Goal: Navigation & Orientation: Find specific page/section

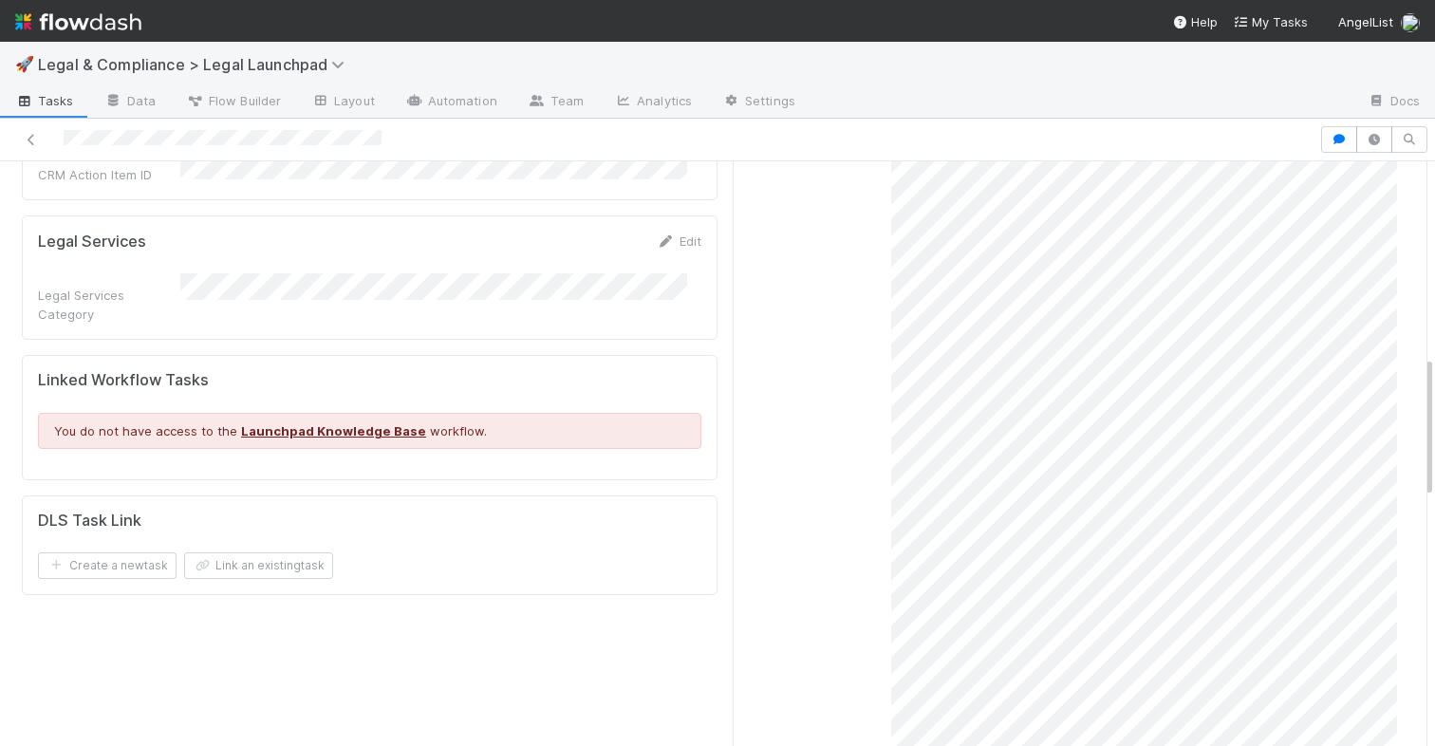
scroll to position [172, 0]
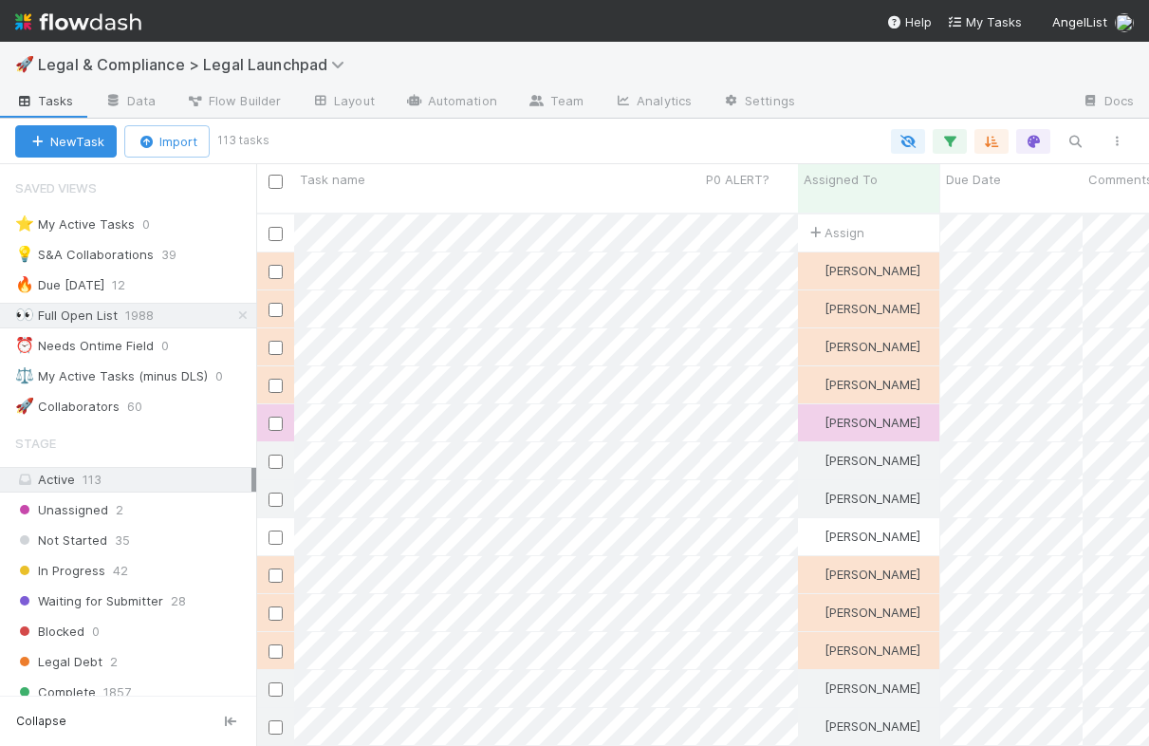
scroll to position [534, 879]
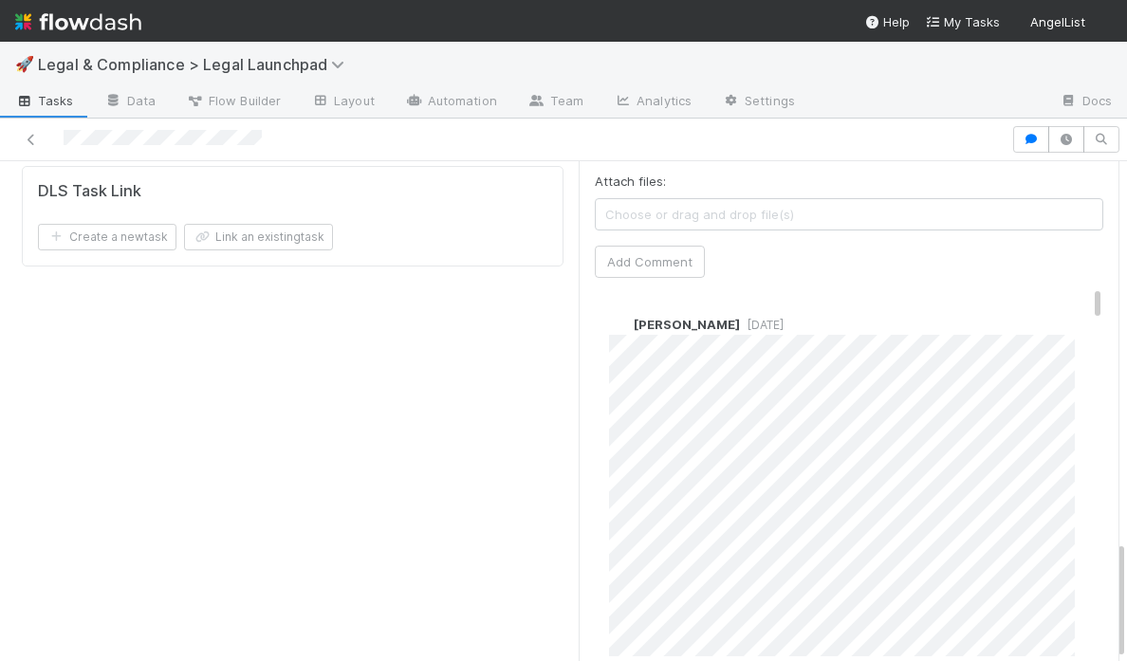
scroll to position [1590, 0]
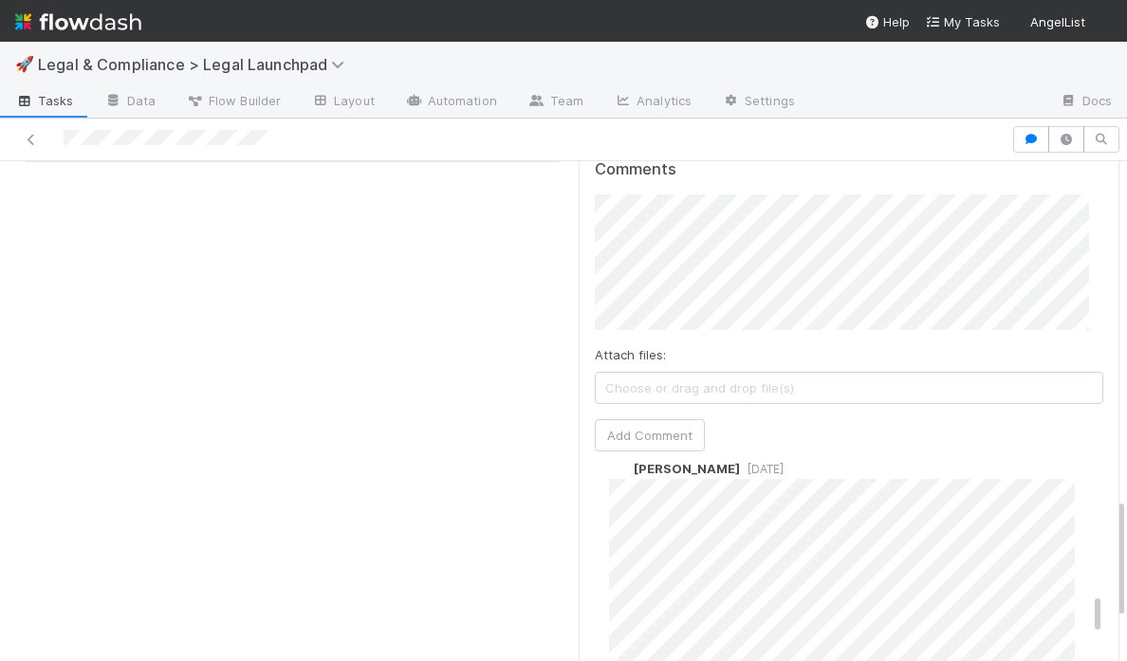
scroll to position [1181, 0]
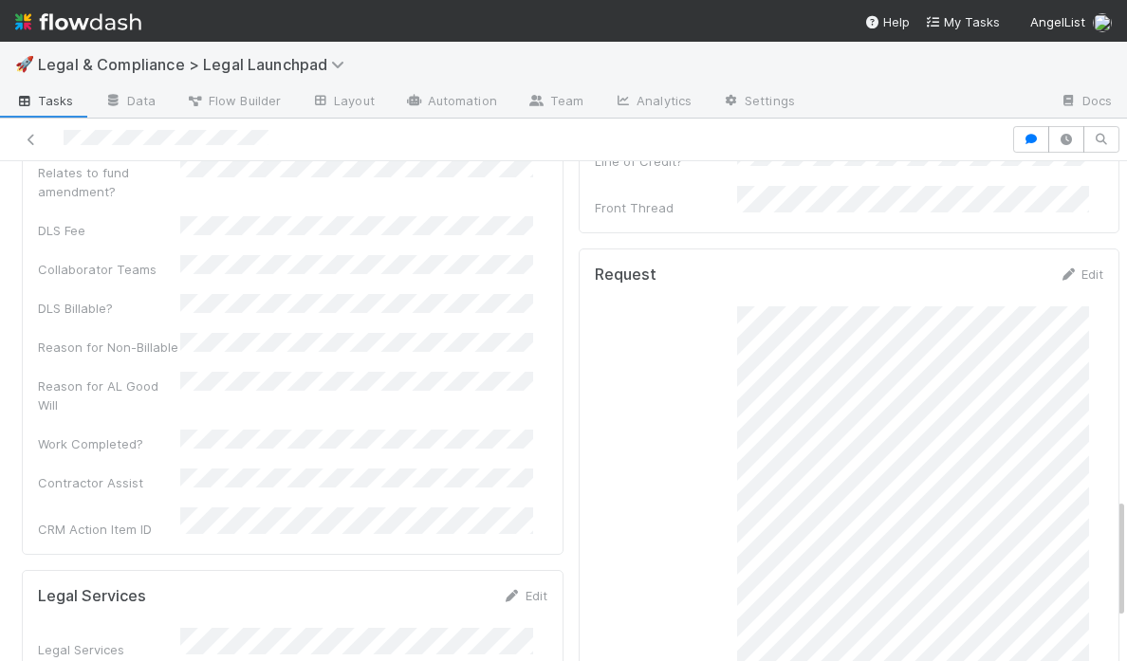
scroll to position [0, 0]
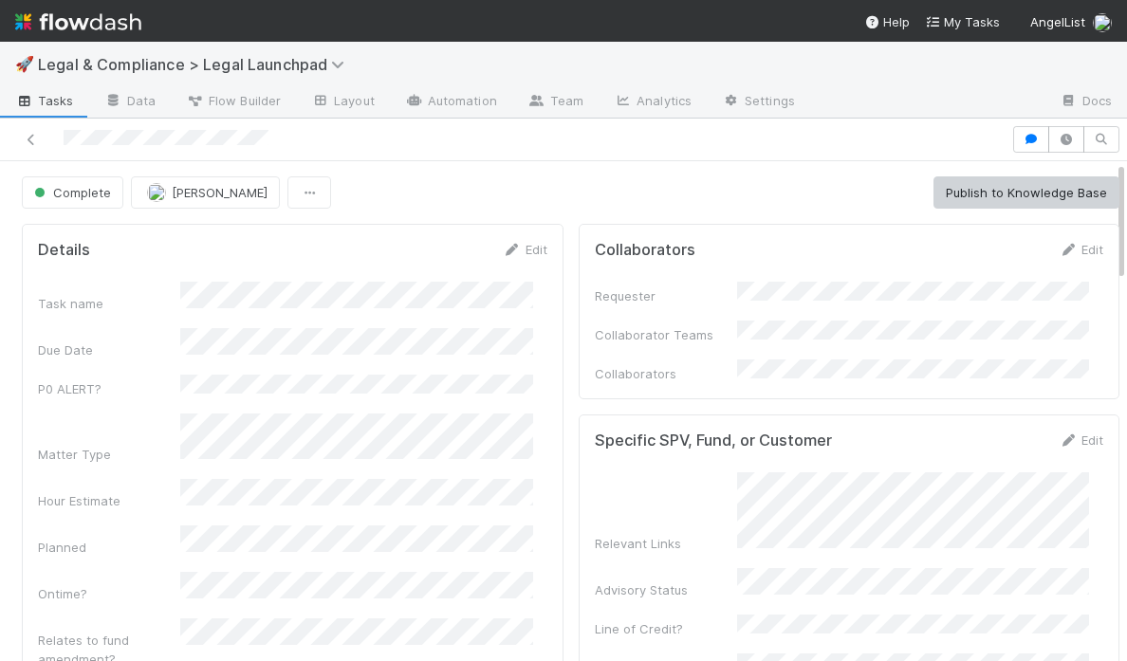
click at [103, 22] on img at bounding box center [78, 22] width 126 height 32
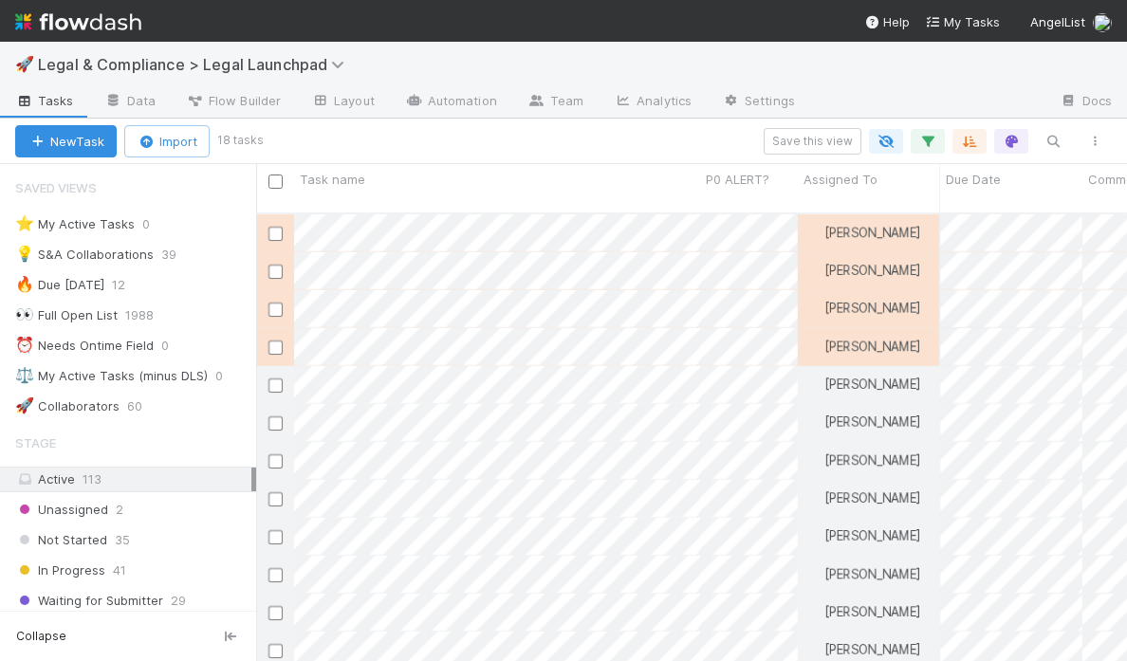
scroll to position [450, 857]
click at [127, 254] on div "💡 S&A Collaborations" at bounding box center [84, 255] width 139 height 24
click at [185, 257] on icon at bounding box center [186, 255] width 19 height 12
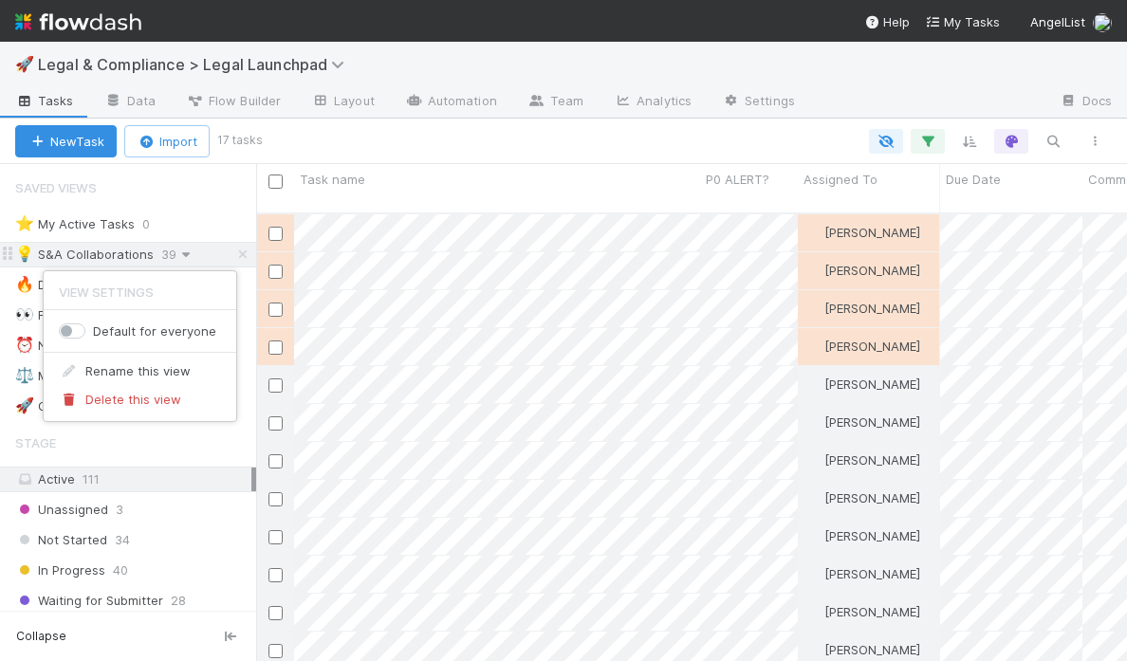
click at [185, 257] on div "View Settings Default for everyone Rename this view Delete this view" at bounding box center [563, 330] width 1127 height 661
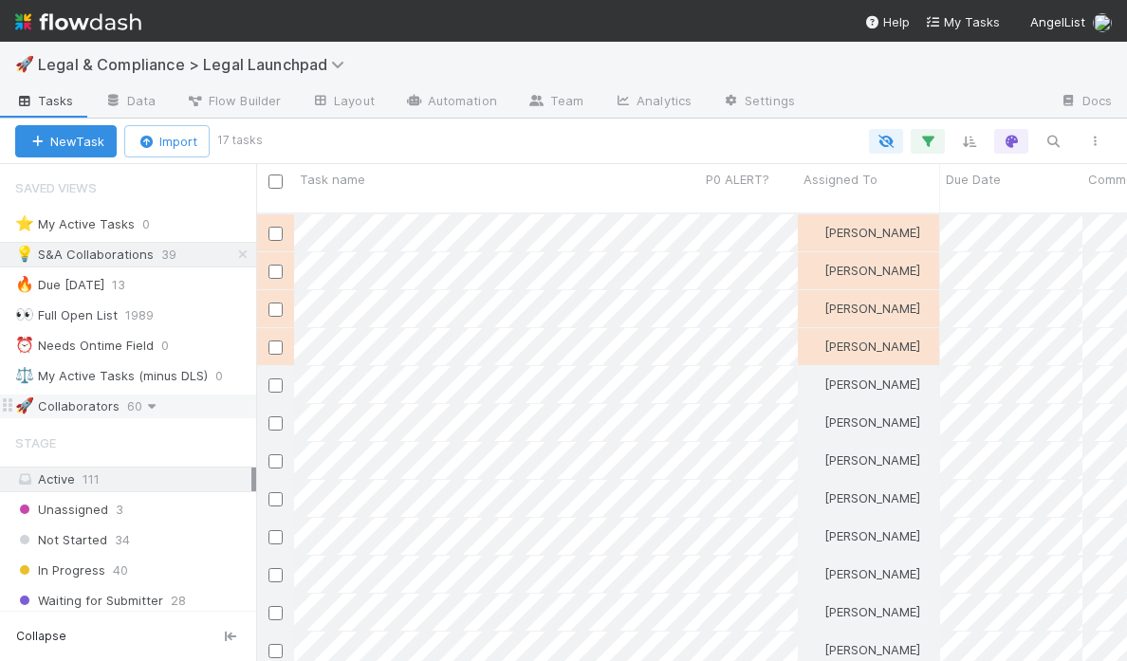
click at [151, 408] on icon at bounding box center [151, 406] width 19 height 12
click at [151, 408] on div "View Settings Default for everyone Rename this view Delete this view" at bounding box center [563, 330] width 1127 height 661
click at [84, 404] on div "🚀 Collaborators" at bounding box center [67, 407] width 104 height 24
click at [100, 255] on div "💡 S&A Collaborations" at bounding box center [84, 255] width 139 height 24
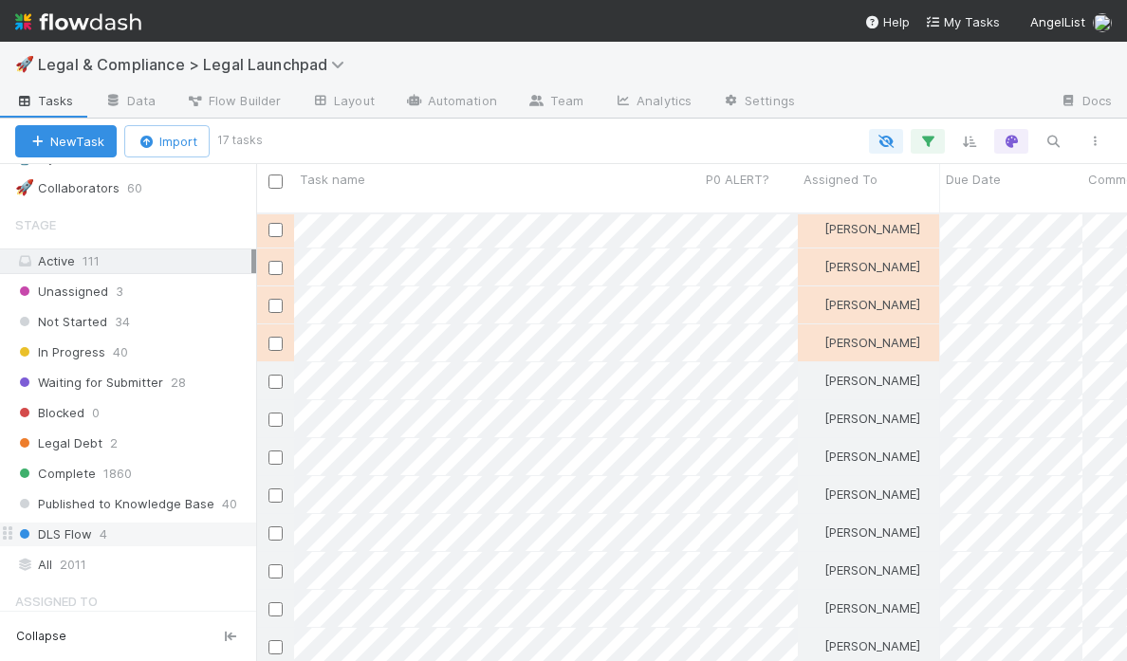
scroll to position [219, 0]
click at [75, 536] on span "DLS Flow" at bounding box center [53, 534] width 77 height 24
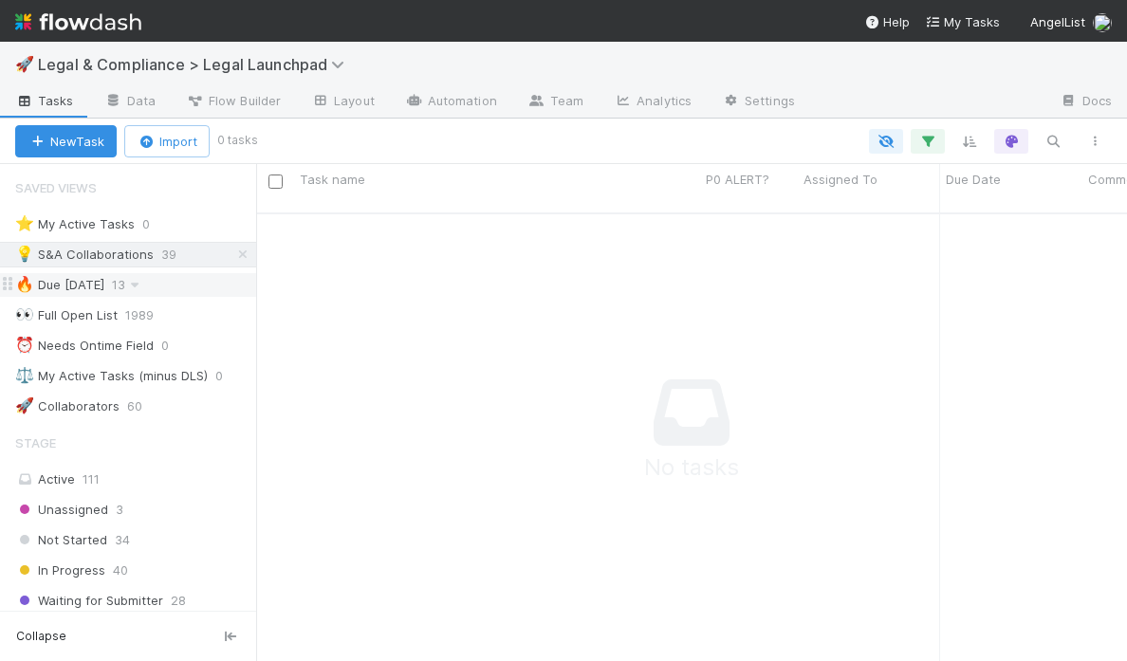
click at [101, 283] on div "🔥 Due Tomorrow" at bounding box center [59, 285] width 89 height 24
click at [102, 255] on div "💡 S&A Collaborations" at bounding box center [84, 255] width 139 height 24
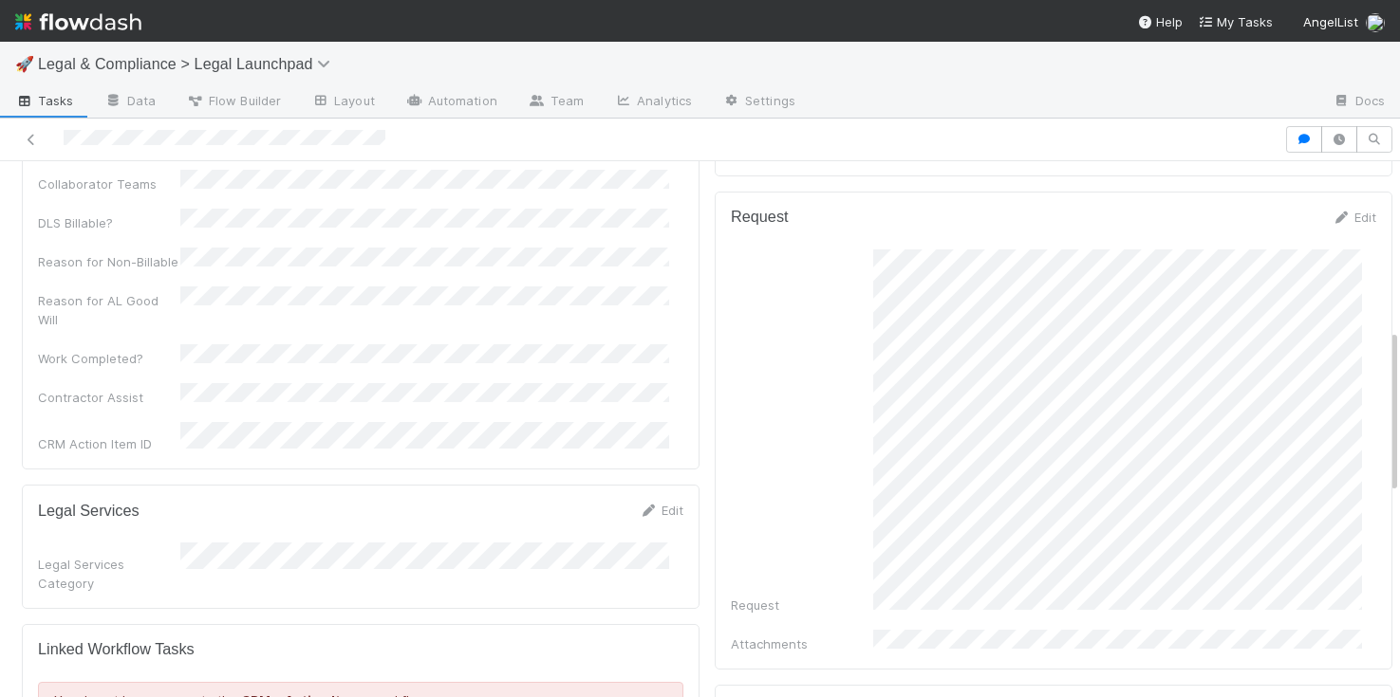
scroll to position [572, 0]
